Goal: Information Seeking & Learning: Learn about a topic

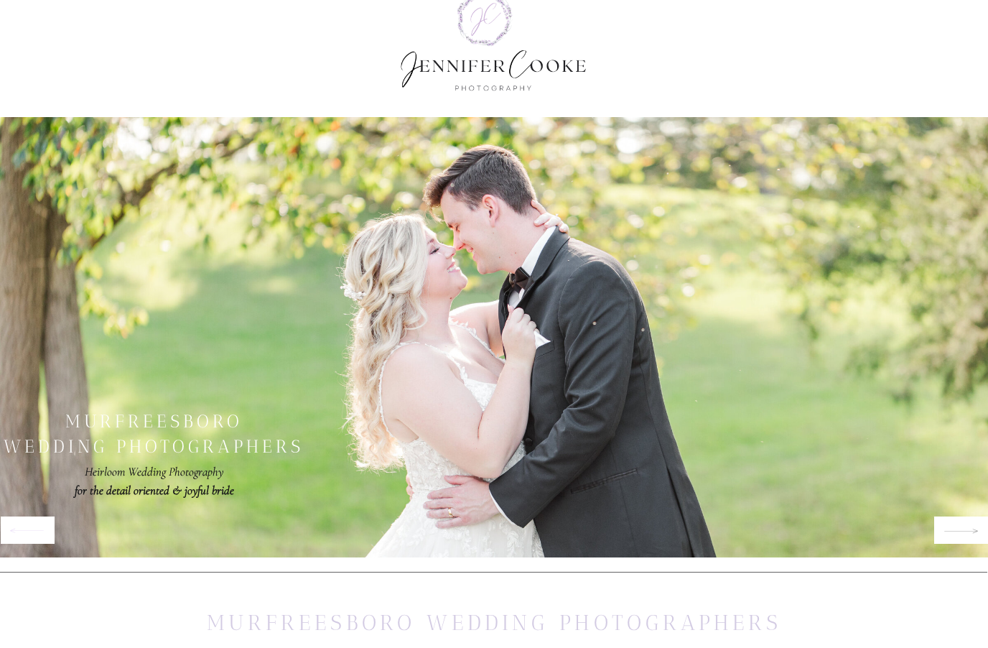
click at [957, 531] on icon at bounding box center [961, 531] width 35 height 17
click at [960, 528] on icon at bounding box center [961, 530] width 35 height 17
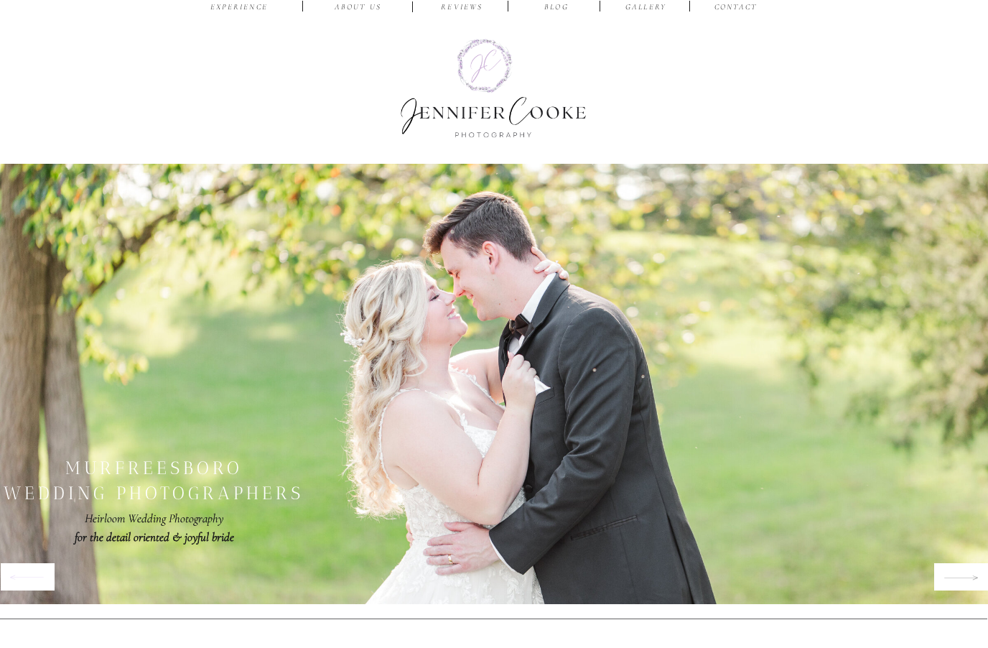
click at [962, 577] on icon at bounding box center [961, 577] width 35 height 17
click at [953, 572] on icon at bounding box center [961, 577] width 35 height 17
click at [963, 569] on icon at bounding box center [961, 577] width 35 height 17
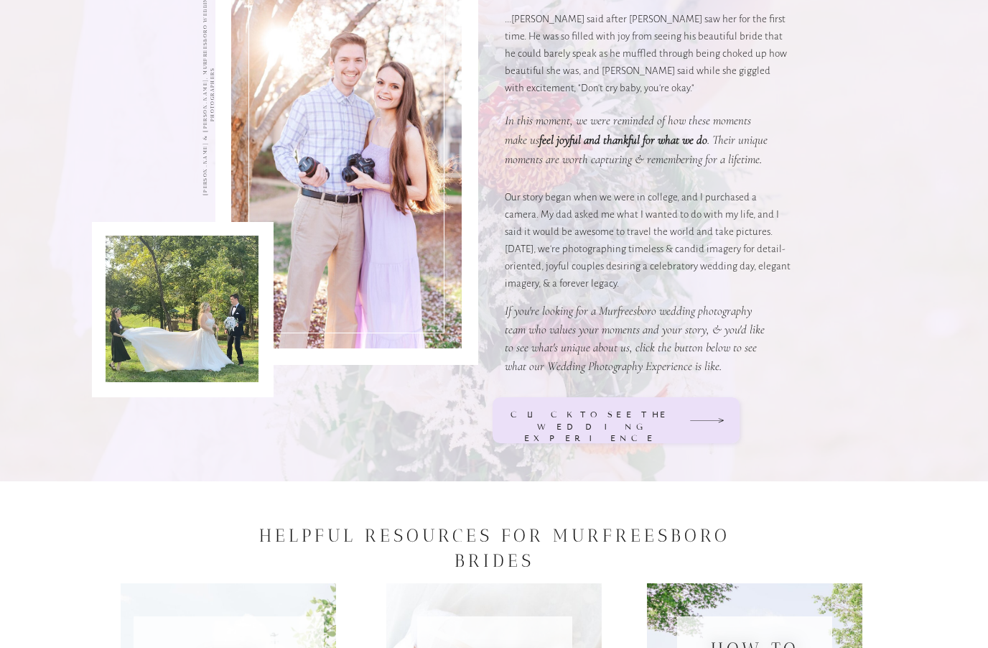
scroll to position [1372, 0]
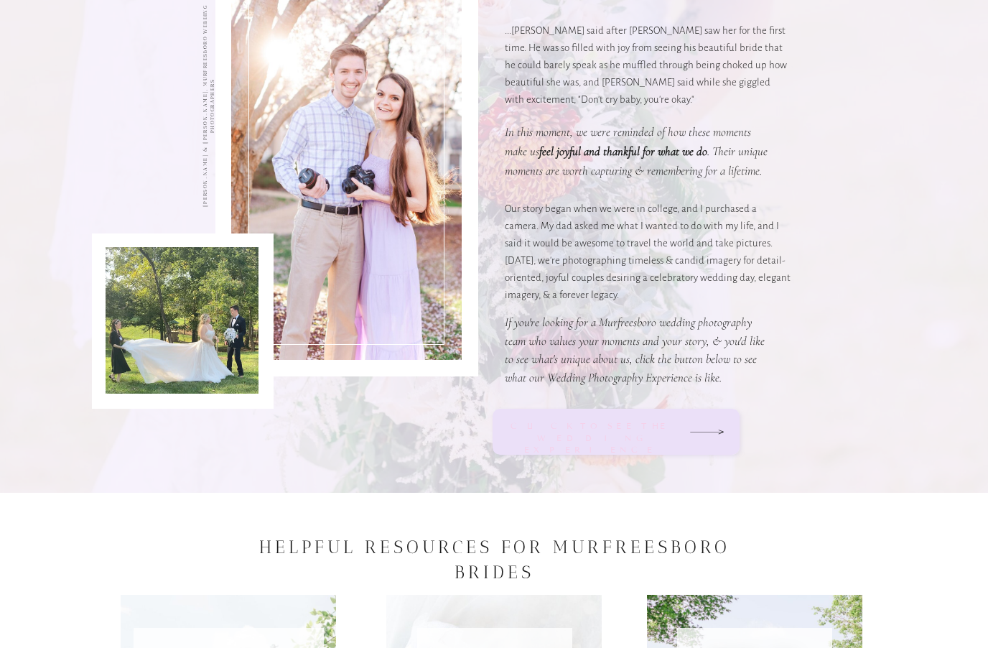
click at [615, 442] on div "Click to see the wedding experience" at bounding box center [590, 432] width 171 height 24
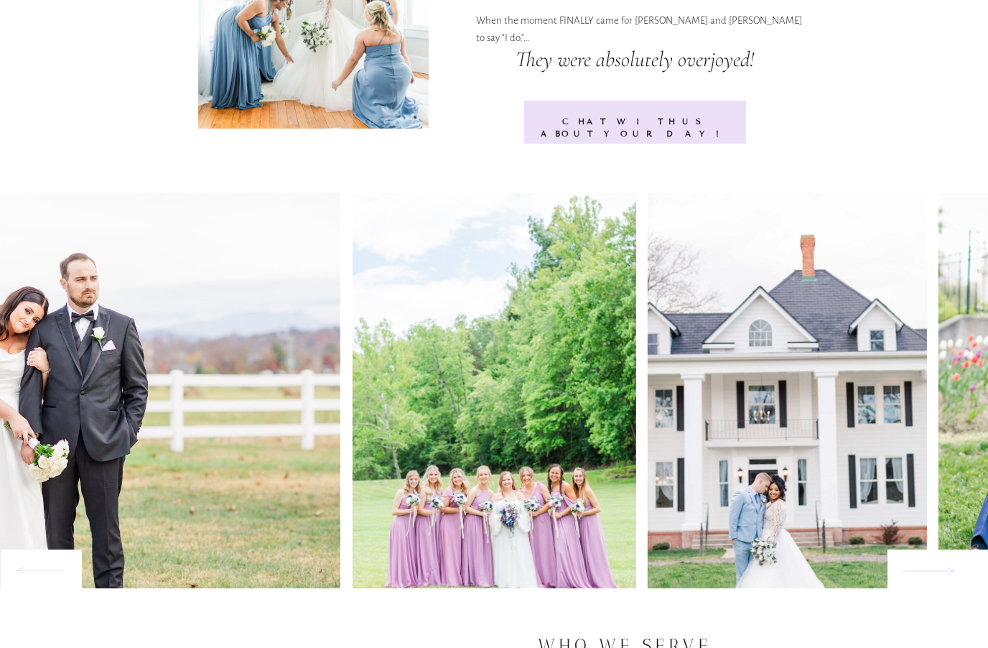
scroll to position [1073, 0]
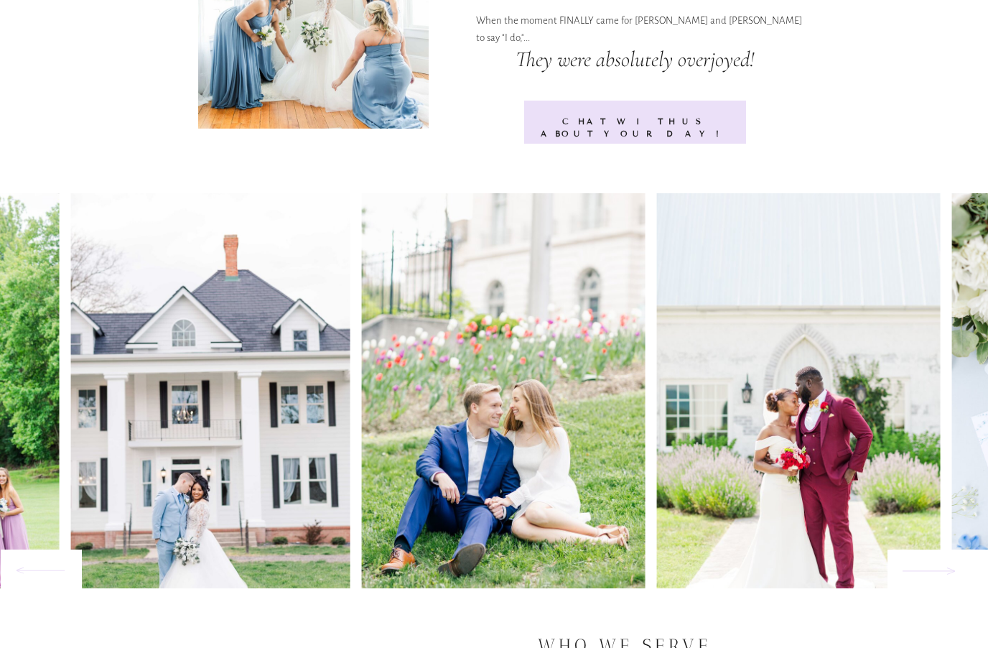
click at [459, 599] on img at bounding box center [503, 406] width 284 height 426
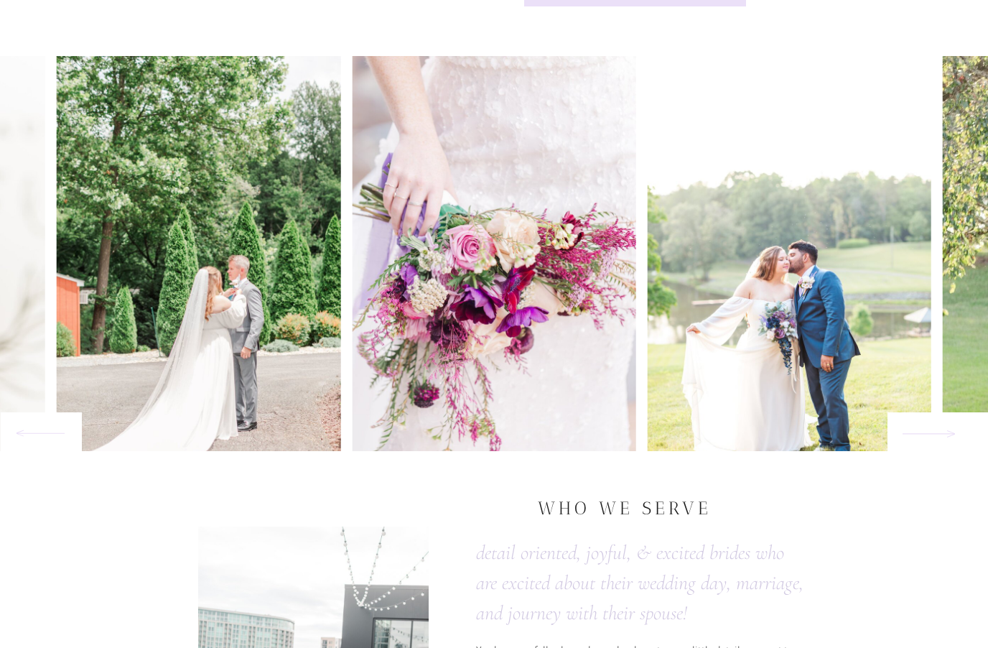
scroll to position [1210, 0]
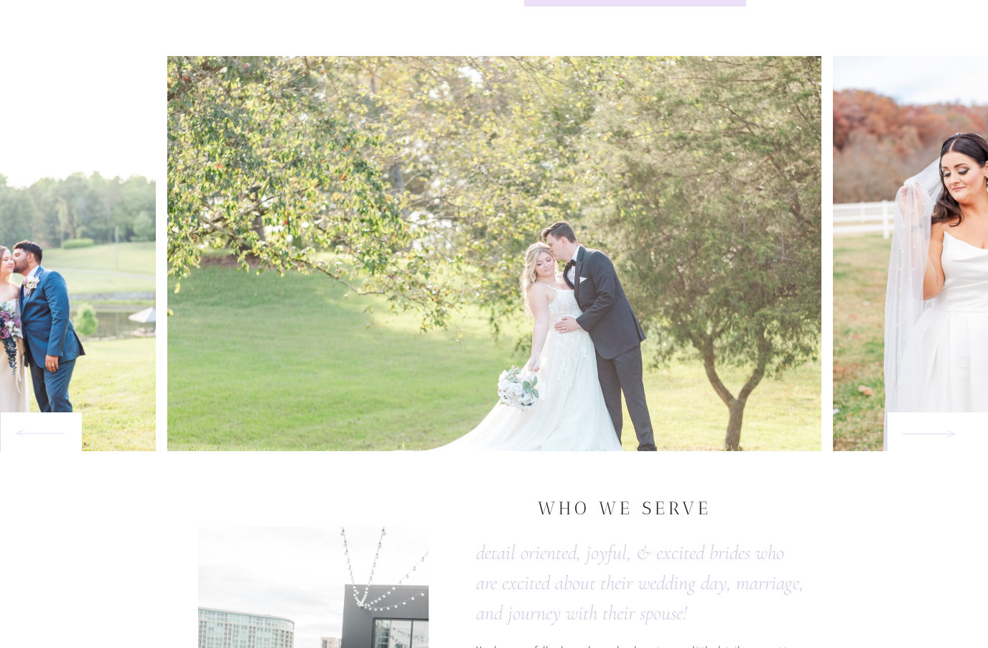
click at [860, 414] on img at bounding box center [975, 269] width 284 height 426
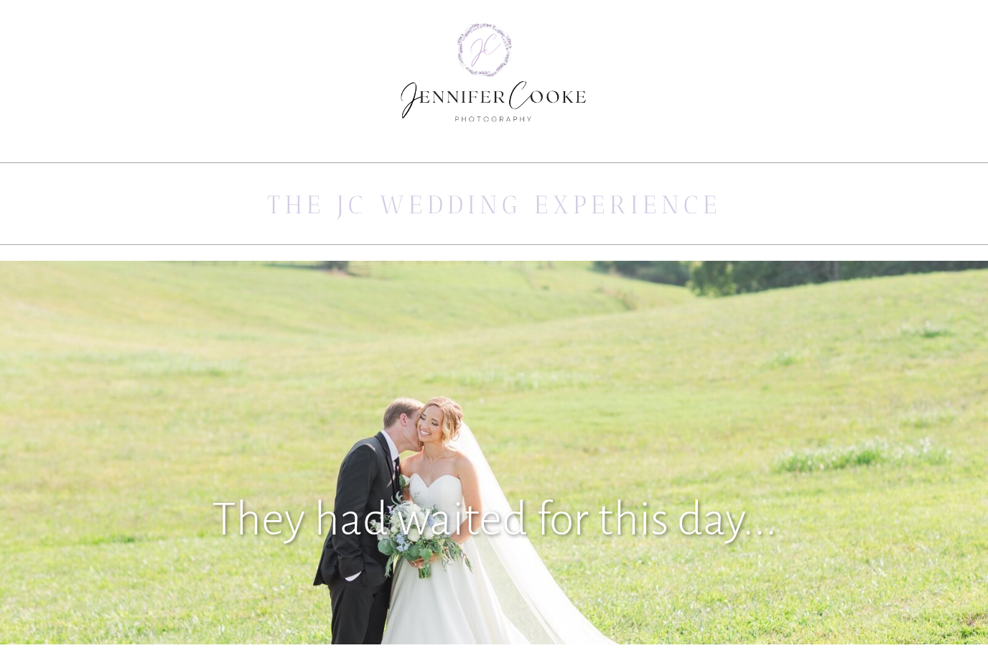
scroll to position [0, 0]
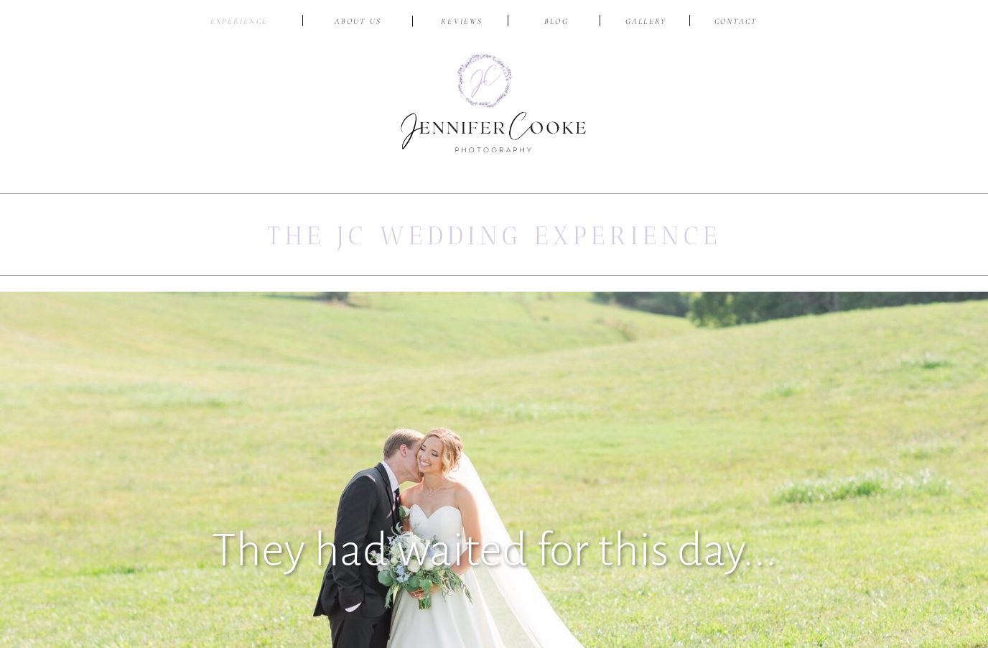
click at [238, 25] on nav "EXPERIENCE" at bounding box center [238, 23] width 67 height 14
click at [350, 27] on nav "ABOUT US" at bounding box center [358, 23] width 68 height 14
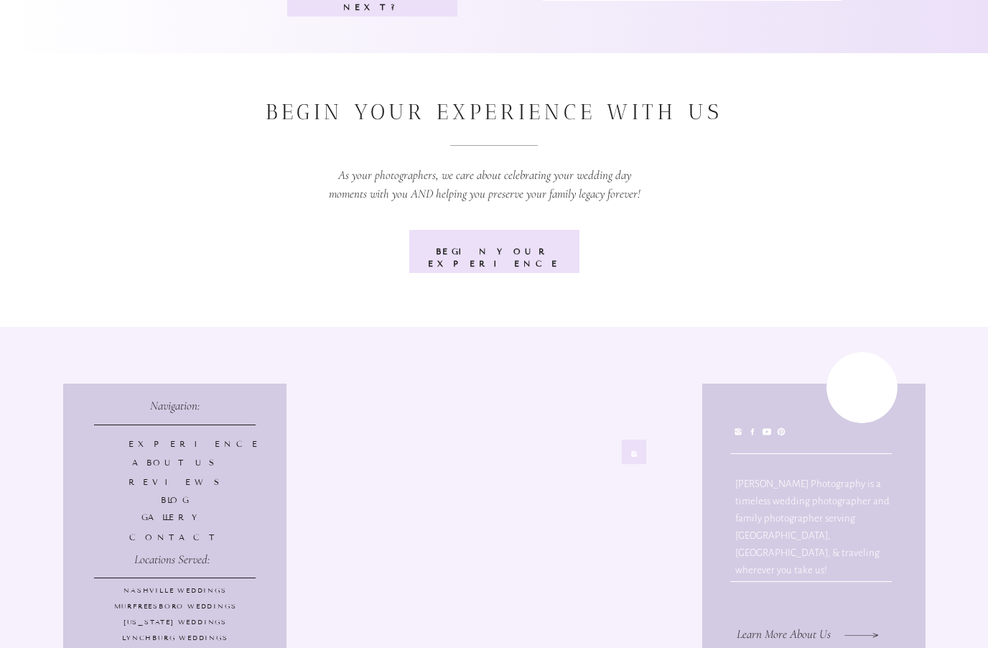
scroll to position [5496, 0]
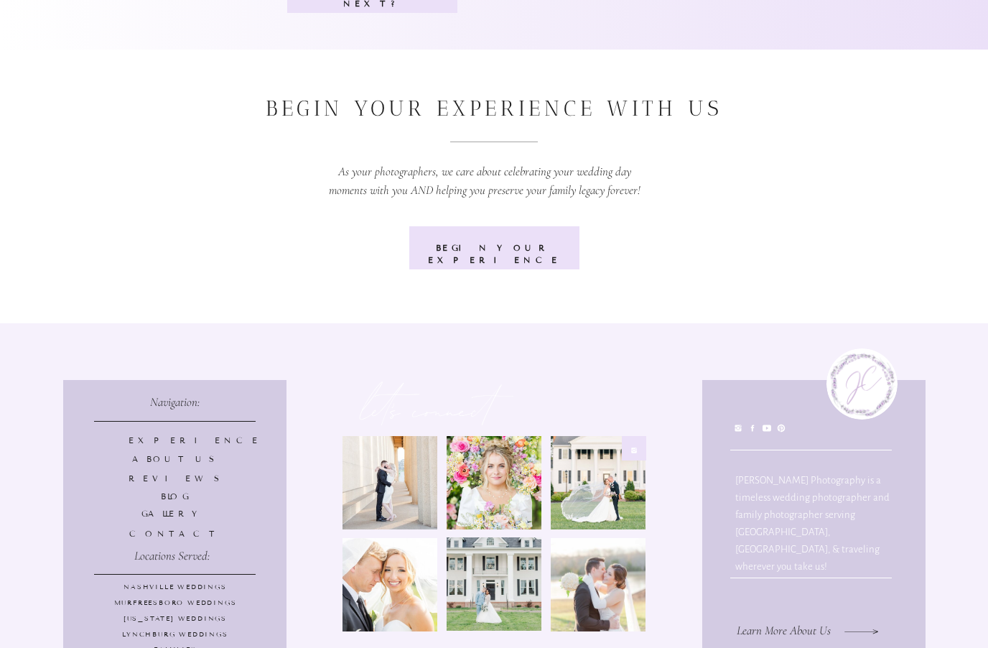
click at [161, 513] on p "gallery" at bounding box center [175, 514] width 93 height 12
